Goal: Navigation & Orientation: Find specific page/section

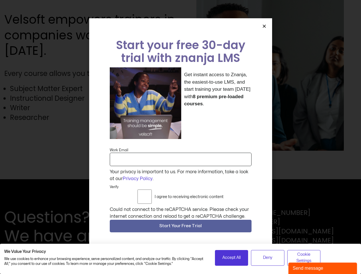
click at [180, 137] on div "Get instant access to Znanja, the easiest-to-use LMS, and start training your t…" at bounding box center [181, 103] width 142 height 72
click at [264, 28] on icon "Close" at bounding box center [264, 26] width 4 height 4
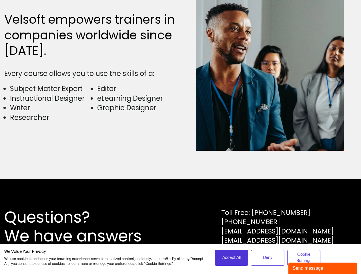
click at [181, 228] on div "Questions? We have answers Toll Free: [PHONE_NUMBER] [PHONE_NUMBER] [EMAIL_ADDR…" at bounding box center [180, 227] width 352 height 38
click at [231, 258] on span "Accept All" at bounding box center [231, 258] width 18 height 6
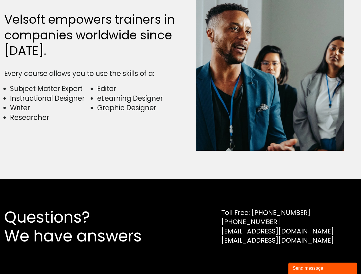
click at [267, 258] on div "Questions? We have answers Toll Free: [PHONE_NUMBER] [PHONE_NUMBER] [EMAIL_ADDR…" at bounding box center [180, 226] width 361 height 95
click at [304, 258] on div "Questions? We have answers Toll Free: [PHONE_NUMBER] [PHONE_NUMBER] [EMAIL_ADDR…" at bounding box center [180, 226] width 361 height 95
click at [322, 269] on div "Send message" at bounding box center [322, 268] width 60 height 7
